Goal: Ask a question

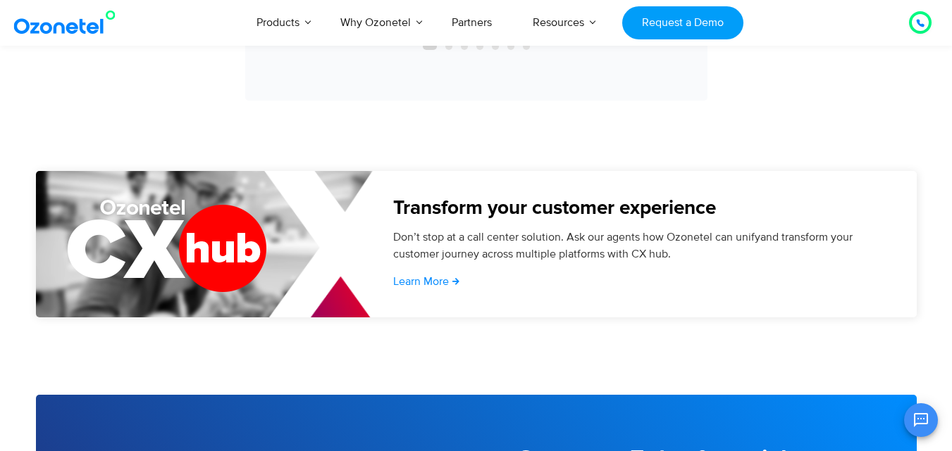
scroll to position [4930, 0]
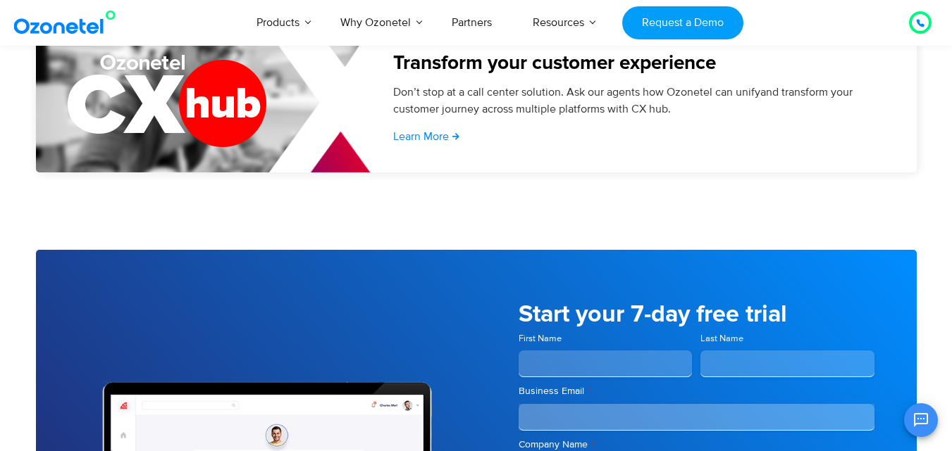
click at [921, 19] on icon at bounding box center [920, 23] width 8 height 8
click at [910, 19] on div at bounding box center [920, 22] width 23 height 23
click at [916, 23] on icon at bounding box center [920, 23] width 8 height 8
click at [870, 54] on h5 "Transform your customer experience" at bounding box center [637, 64] width 488 height 20
click at [906, 16] on div at bounding box center [920, 22] width 28 height 28
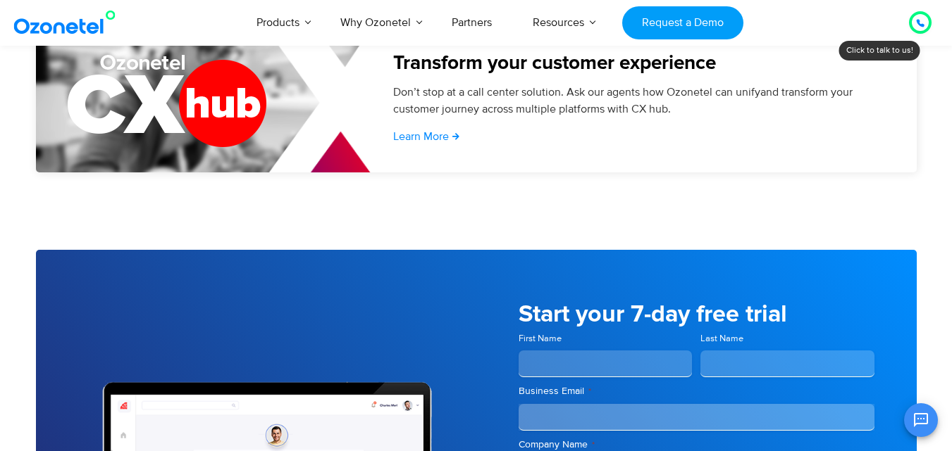
click at [864, 77] on div "Transform your customer experience" at bounding box center [637, 69] width 488 height 30
click at [931, 26] on div at bounding box center [919, 22] width 27 height 27
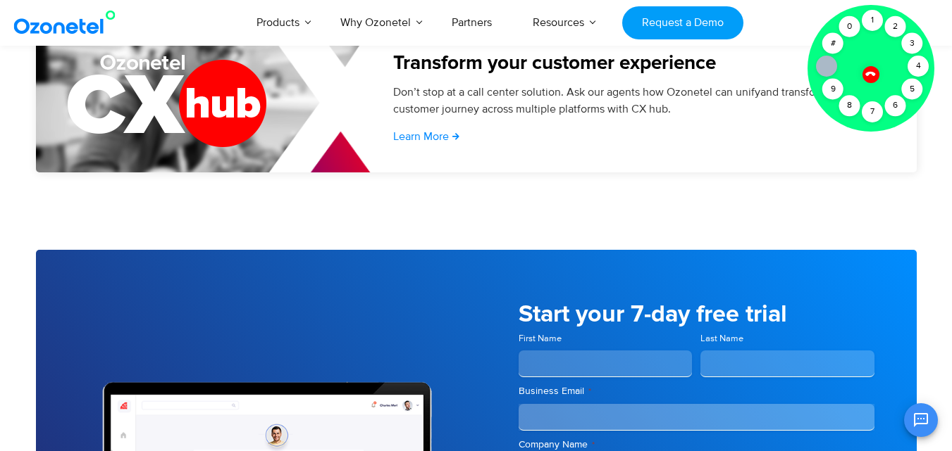
click at [904, 35] on div at bounding box center [870, 68] width 127 height 127
click at [920, 23] on div "Click to talk to us! Call ended [PHONE_NUMBER]" at bounding box center [920, 23] width 0 height 0
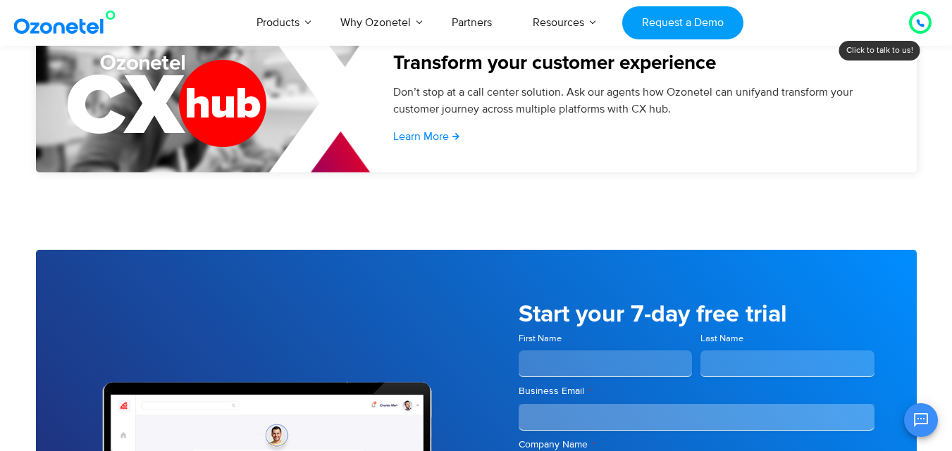
click at [919, 416] on icon "Open chat" at bounding box center [920, 420] width 17 height 17
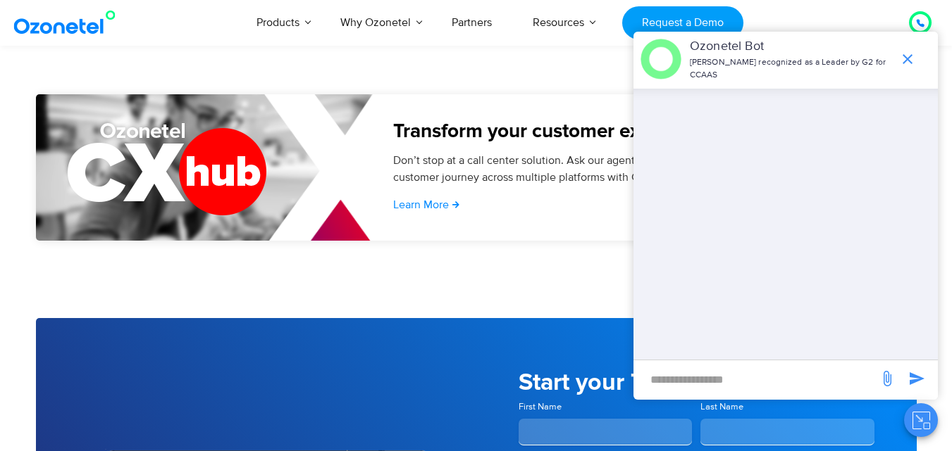
scroll to position [4860, 0]
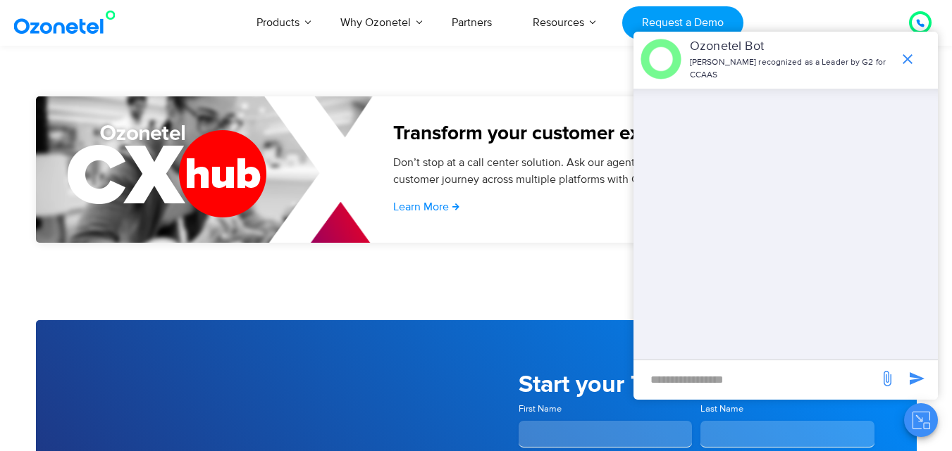
click at [706, 386] on input "new-msg-input" at bounding box center [755, 380] width 231 height 24
